Goal: Task Accomplishment & Management: Manage account settings

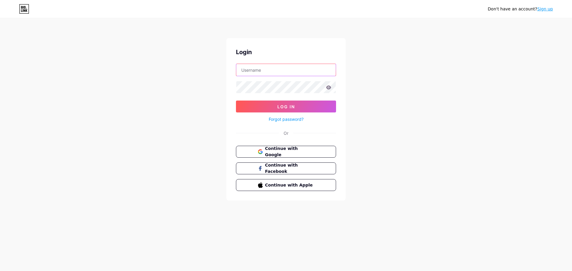
click at [263, 71] on input "text" at bounding box center [285, 70] width 99 height 12
type input "[EMAIL_ADDRESS][DOMAIN_NAME]"
click at [236, 101] on button "Log In" at bounding box center [286, 107] width 100 height 12
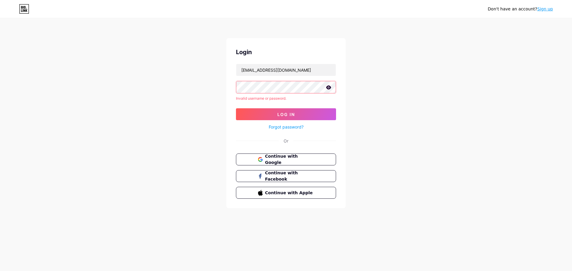
click at [286, 127] on link "Forgot password?" at bounding box center [286, 127] width 35 height 6
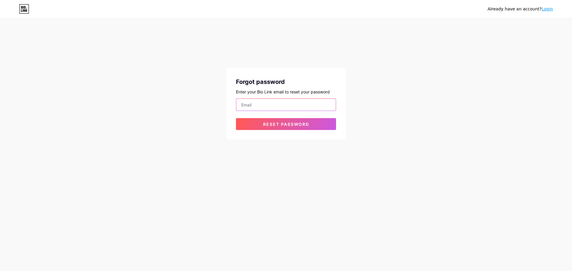
click at [286, 109] on input "email" at bounding box center [285, 105] width 99 height 12
type input "[EMAIL_ADDRESS][DOMAIN_NAME]"
click at [258, 124] on button "Reset password" at bounding box center [286, 124] width 100 height 12
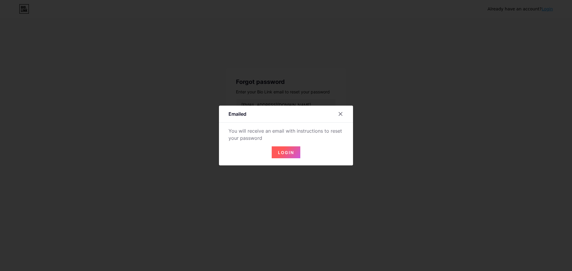
click at [287, 152] on span "Login" at bounding box center [286, 152] width 16 height 5
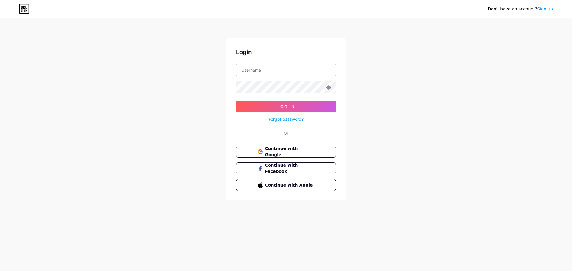
click at [288, 68] on input "text" at bounding box center [285, 70] width 99 height 12
type input "[EMAIL_ADDRESS][DOMAIN_NAME]"
click at [236, 101] on button "Log In" at bounding box center [286, 107] width 100 height 12
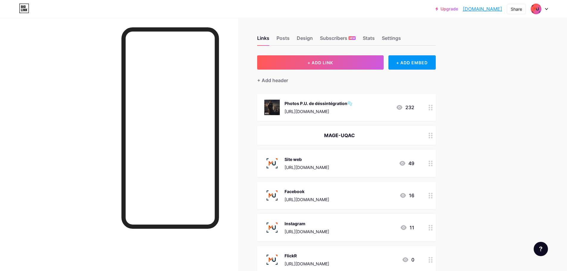
click at [295, 39] on div "Links Posts Design Subscribers NEW Stats Settings" at bounding box center [346, 35] width 179 height 21
click at [299, 38] on div "Design" at bounding box center [305, 40] width 16 height 11
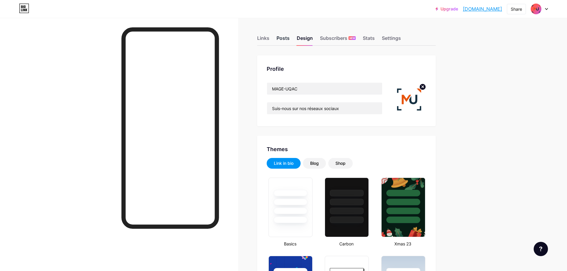
type input "#fefefe"
type input "#000000"
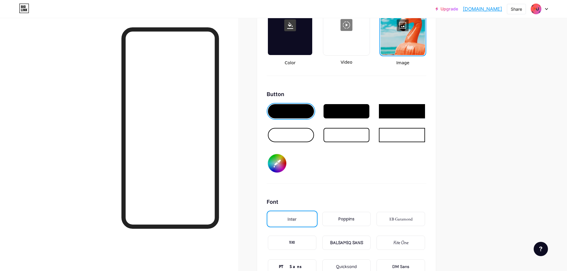
scroll to position [744, 0]
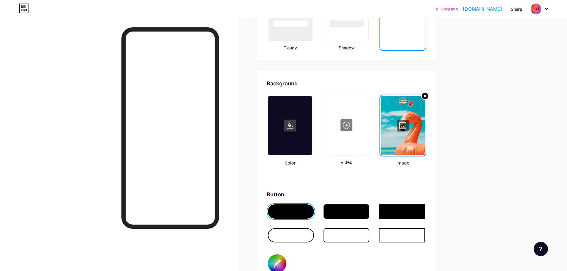
click at [427, 95] on circle at bounding box center [425, 96] width 7 height 7
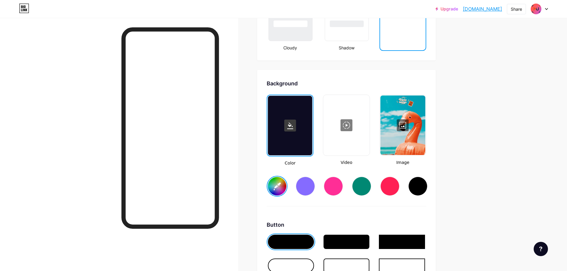
click at [410, 133] on div at bounding box center [403, 126] width 45 height 60
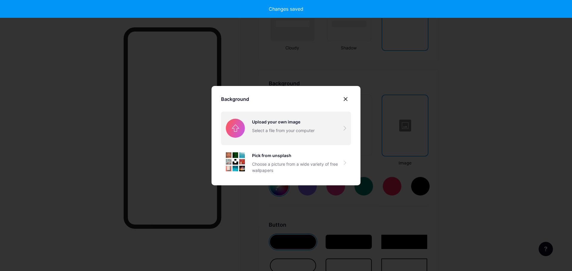
type input "#ffffff"
click at [286, 130] on input "file" at bounding box center [286, 128] width 130 height 33
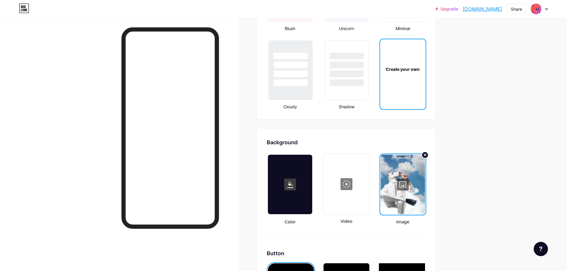
scroll to position [685, 0]
